Goal: Entertainment & Leisure: Consume media (video, audio)

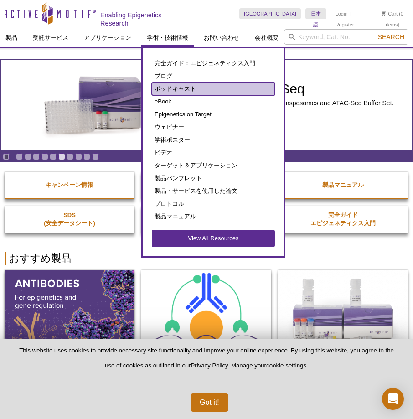
click at [165, 82] on link "ポッドキャスト" at bounding box center [213, 88] width 123 height 13
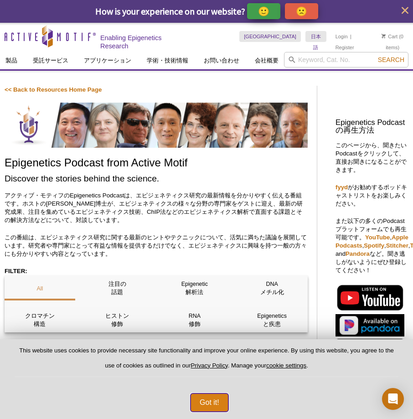
click at [206, 399] on button "Got it!" at bounding box center [209, 402] width 38 height 18
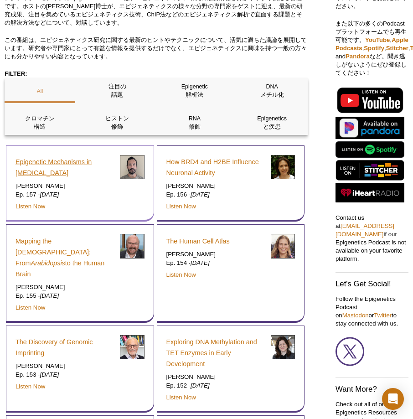
scroll to position [208, 0]
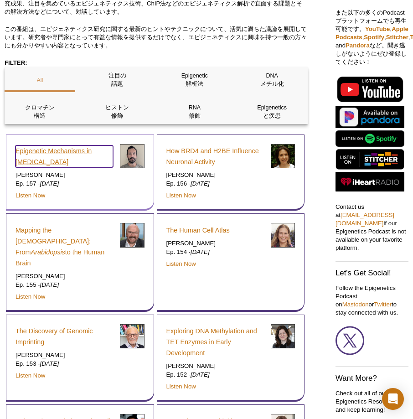
click at [81, 149] on link "Epigenetic Mechanisms in [MEDICAL_DATA]" at bounding box center [63, 156] width 97 height 22
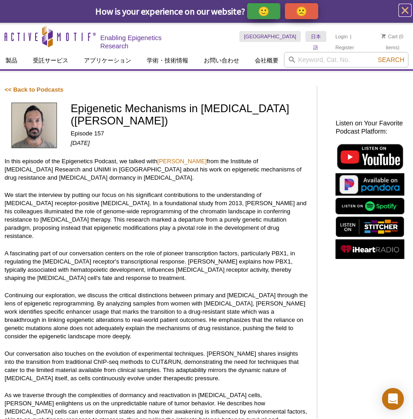
click at [404, 8] on icon "close" at bounding box center [404, 10] width 11 height 11
